Goal: Navigation & Orientation: Understand site structure

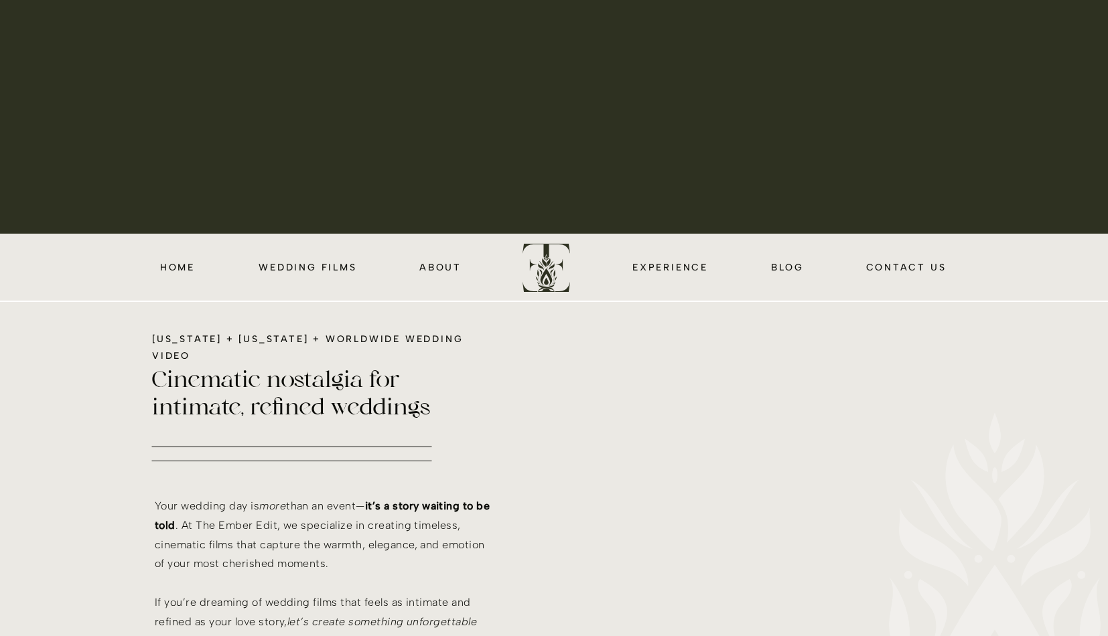
scroll to position [401, 0]
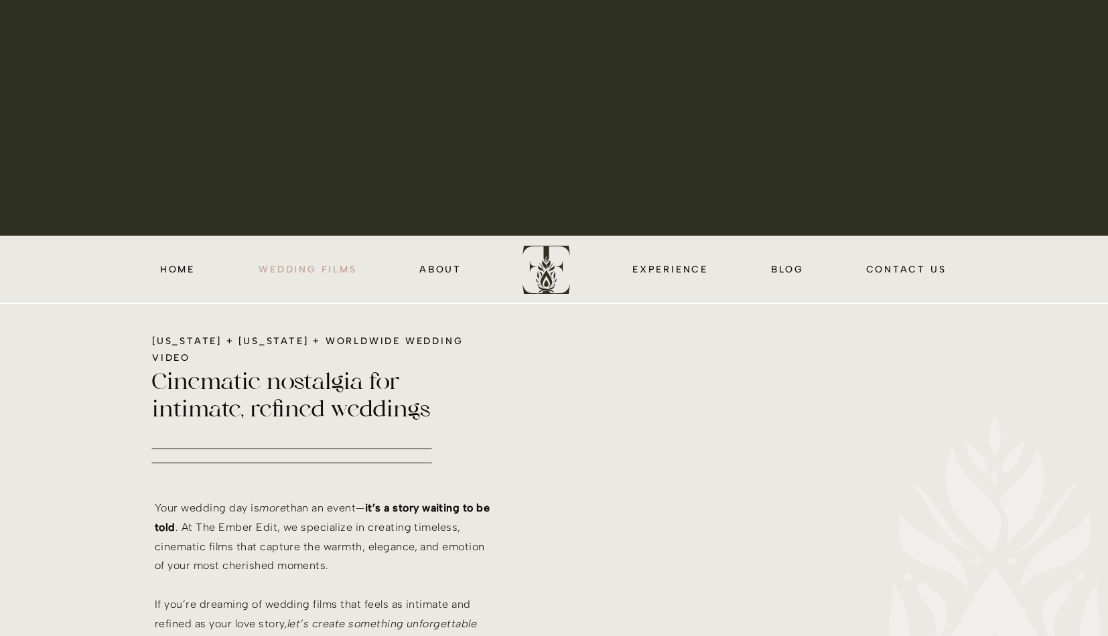
click at [305, 271] on nav "wedding films" at bounding box center [308, 268] width 102 height 15
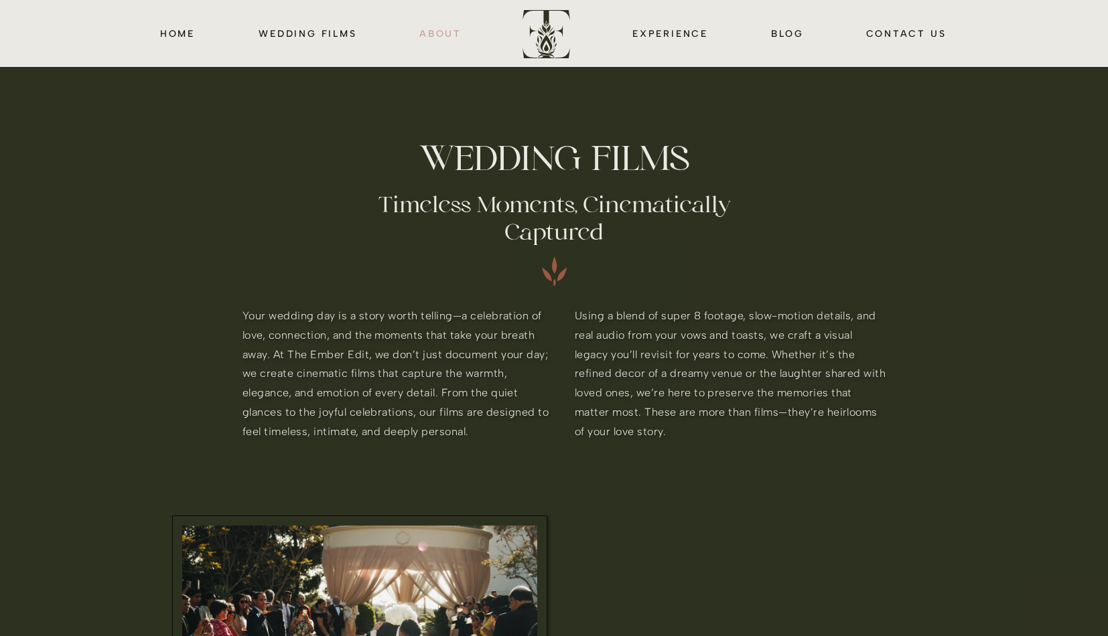
click at [443, 31] on nav "about" at bounding box center [441, 32] width 44 height 15
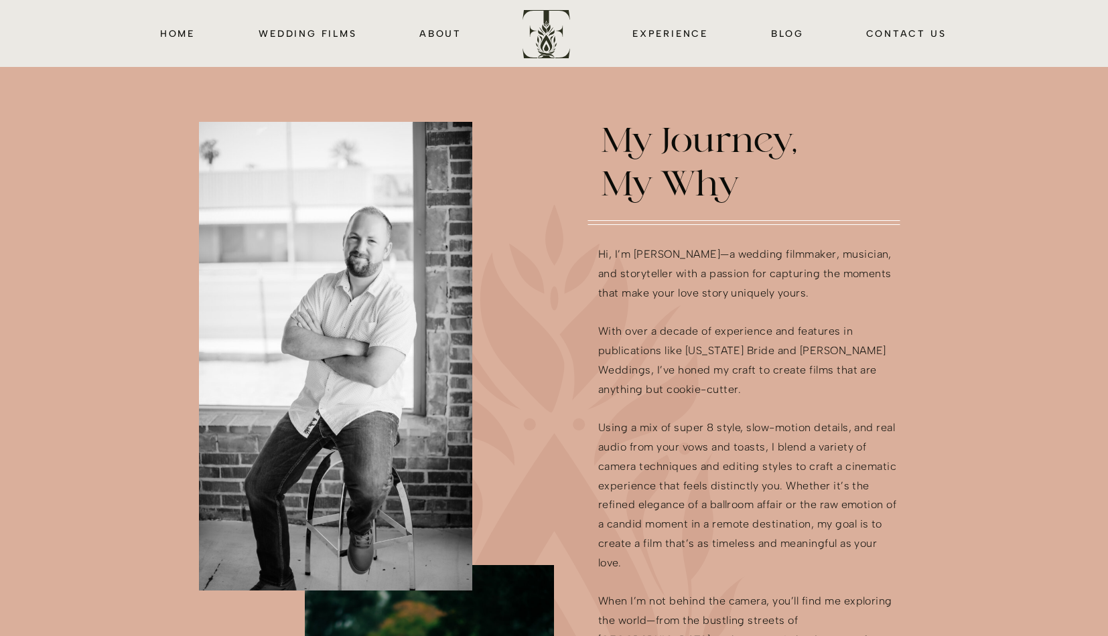
click at [177, 19] on div at bounding box center [554, 33] width 1108 height 67
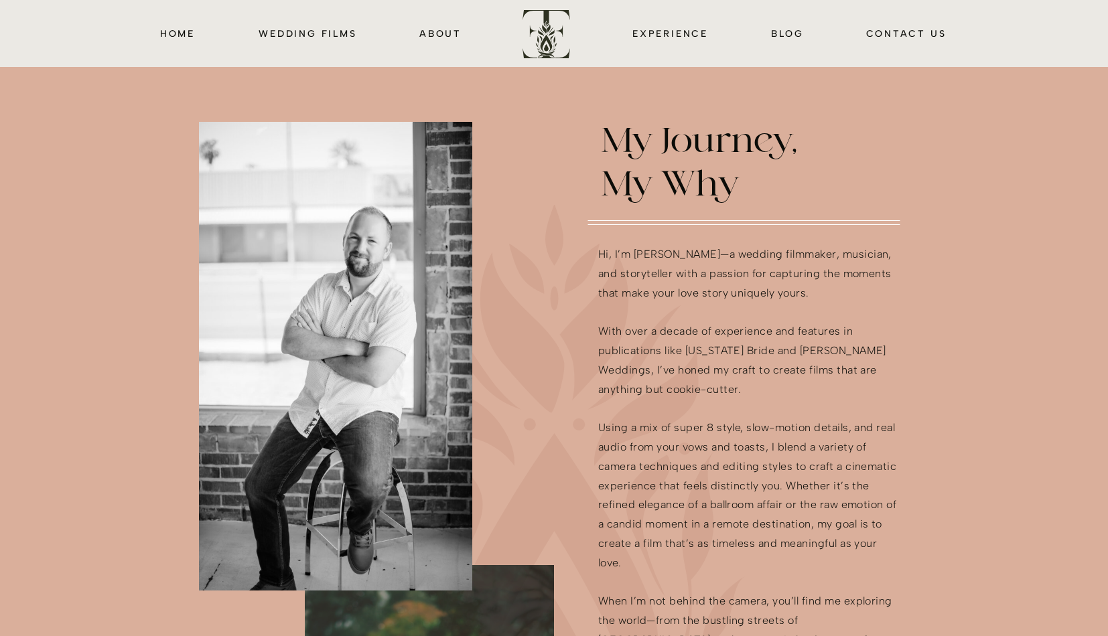
click at [174, 43] on div at bounding box center [554, 33] width 1108 height 67
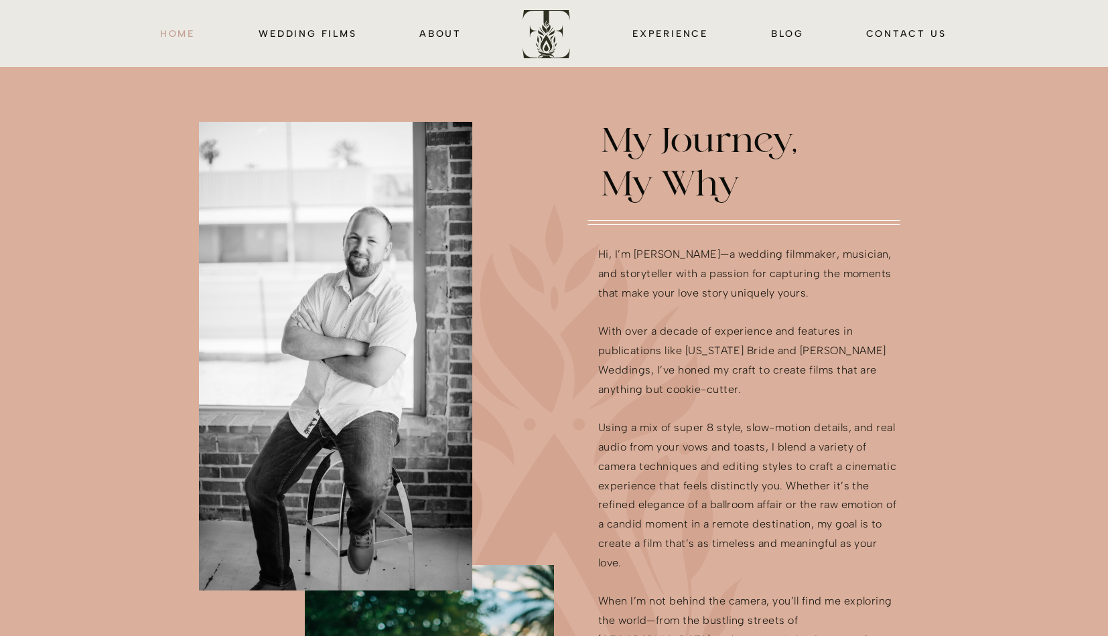
click at [173, 34] on nav "HOME" at bounding box center [177, 32] width 39 height 15
